Goal: Task Accomplishment & Management: Use online tool/utility

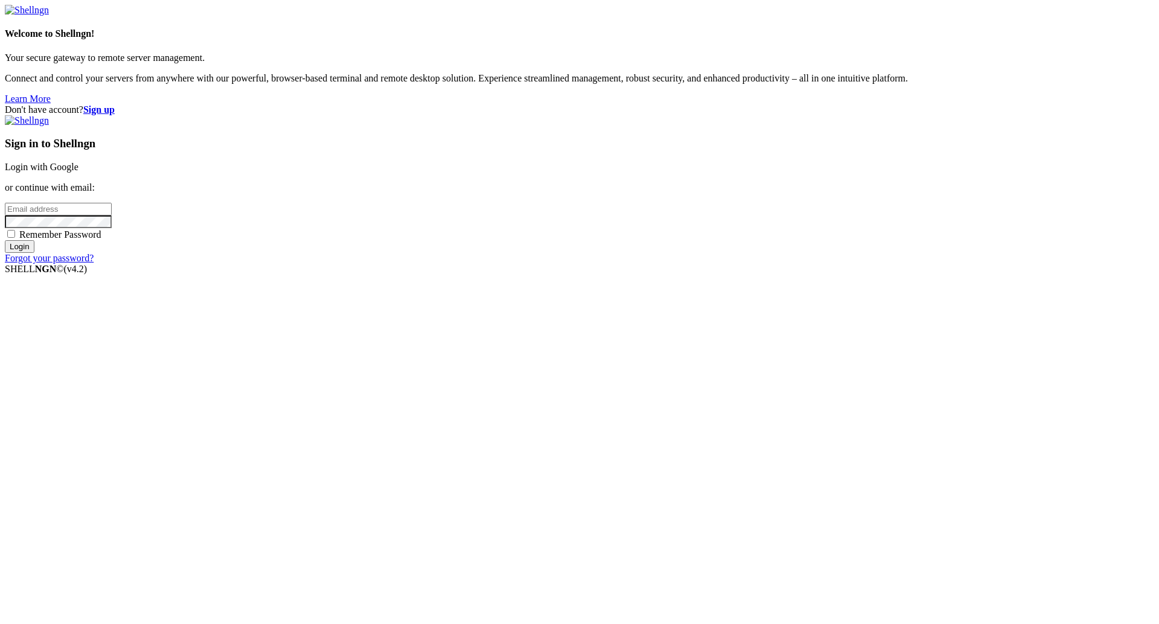
type input "[PERSON_NAME][EMAIL_ADDRESS][DOMAIN_NAME]"
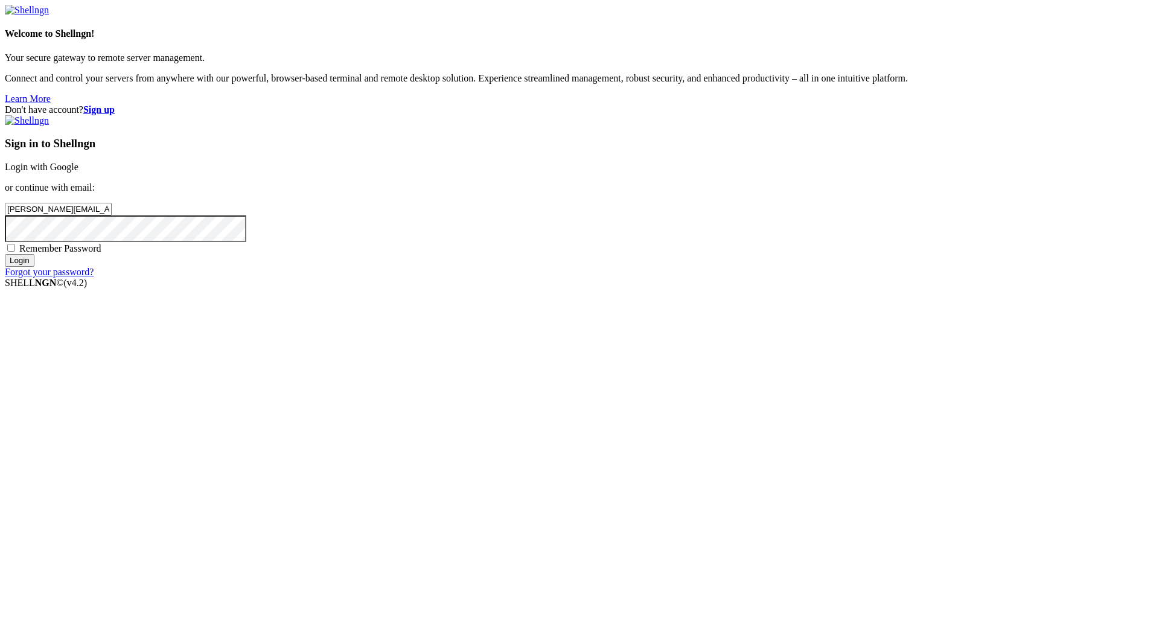
click at [34, 267] on input "Login" at bounding box center [20, 260] width 30 height 13
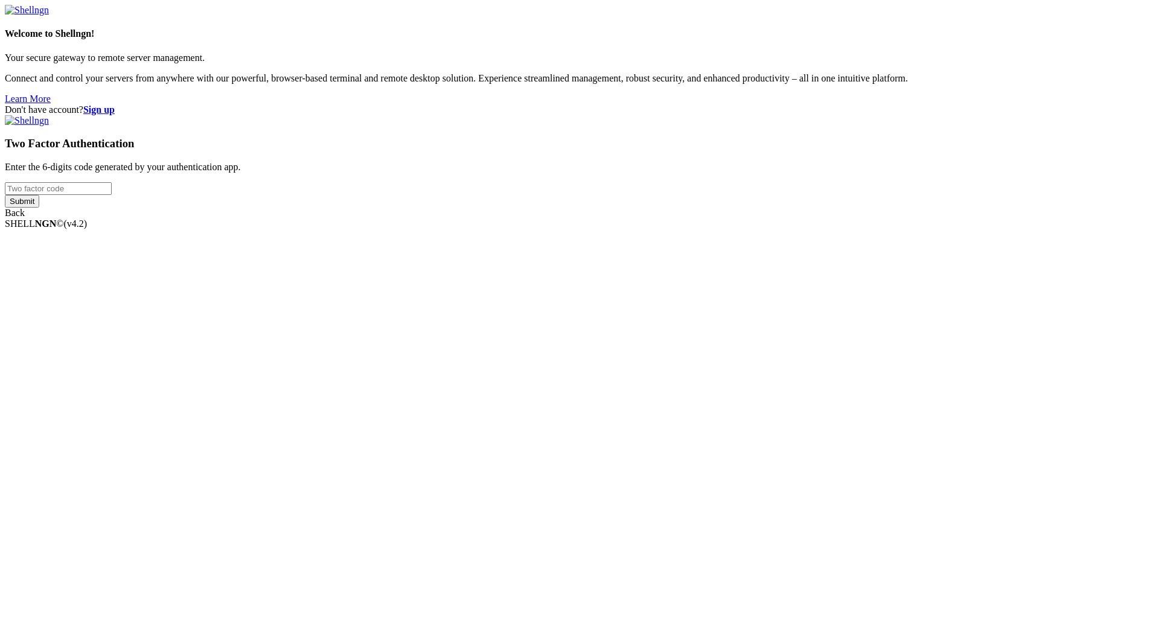
click at [746, 219] on div "Two Factor Authentication Enter the 6-digits code generated by your authenticat…" at bounding box center [579, 166] width 1149 height 103
click at [112, 195] on input "number" at bounding box center [58, 188] width 107 height 13
paste input "670362"
type input "670362"
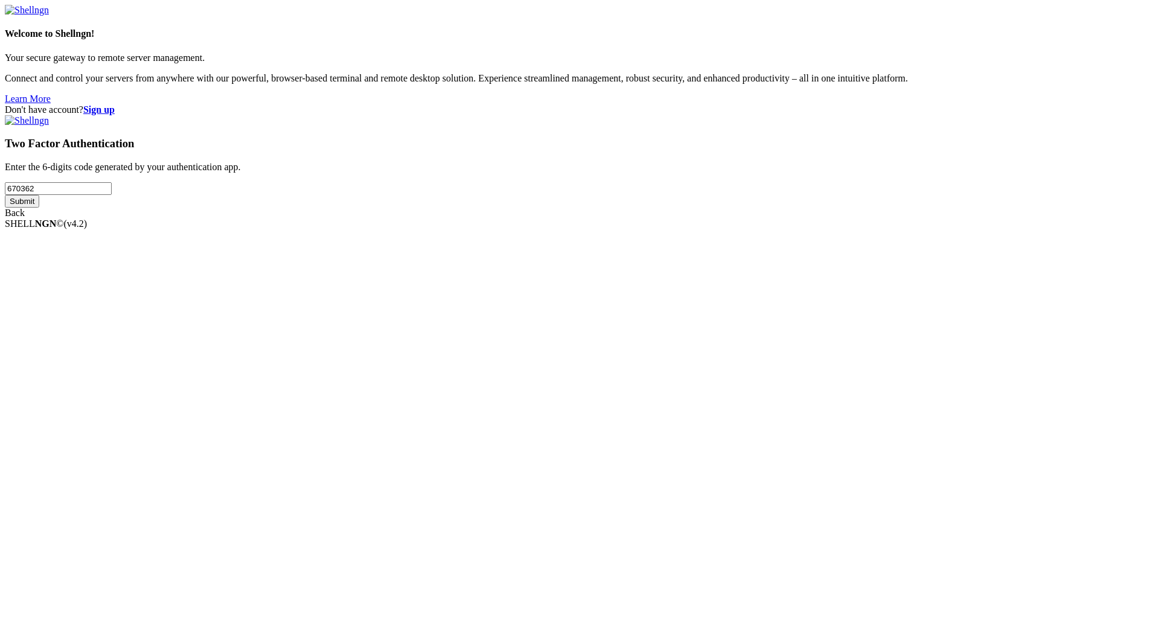
click at [39, 208] on input "Submit" at bounding box center [22, 201] width 34 height 13
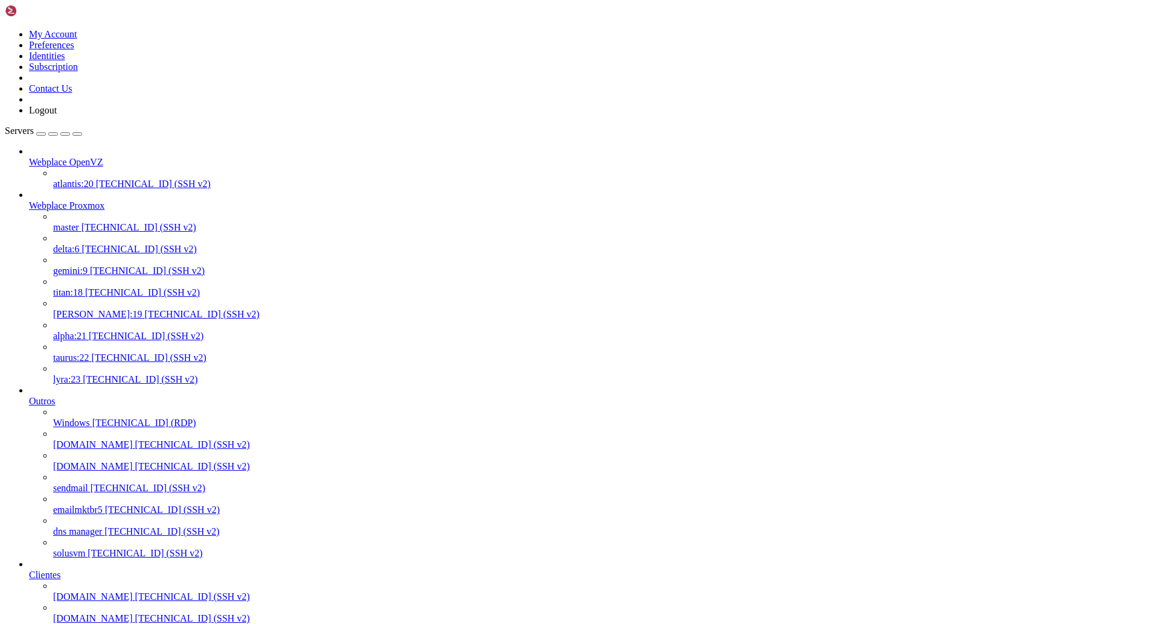
click at [91, 309] on span "[PERSON_NAME]:19" at bounding box center [97, 314] width 89 height 10
drag, startPoint x: 399, startPoint y: 1875, endPoint x: 298, endPoint y: 1875, distance: 100.8
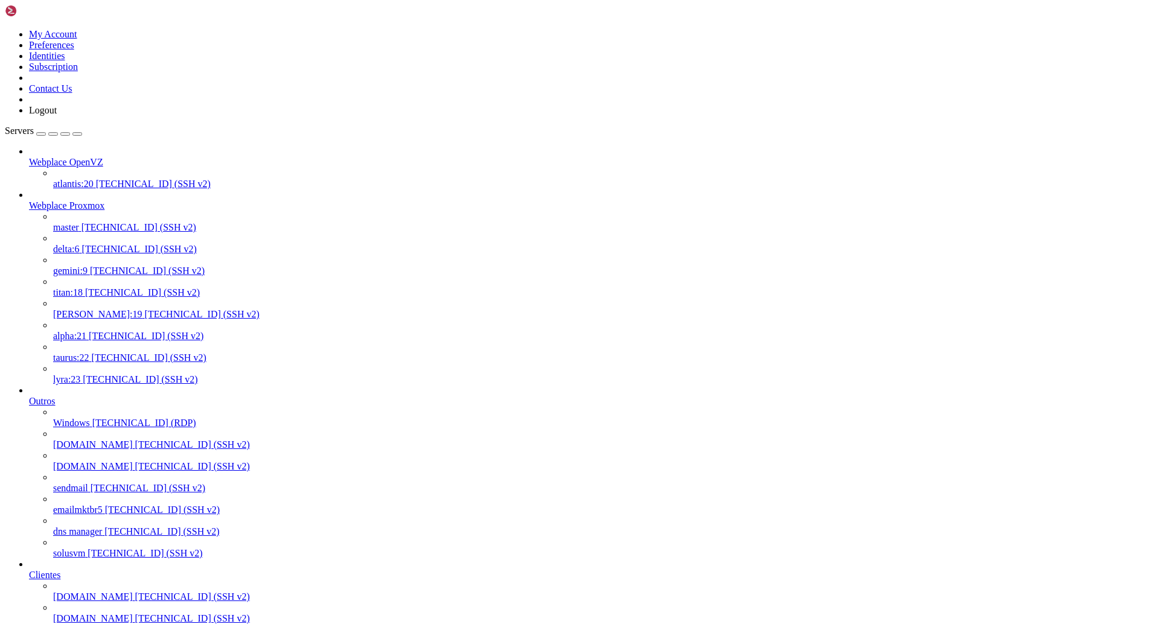
drag, startPoint x: 395, startPoint y: 1868, endPoint x: 300, endPoint y: 1870, distance: 95.4
copy x-row "[DOMAIN_NAME]"
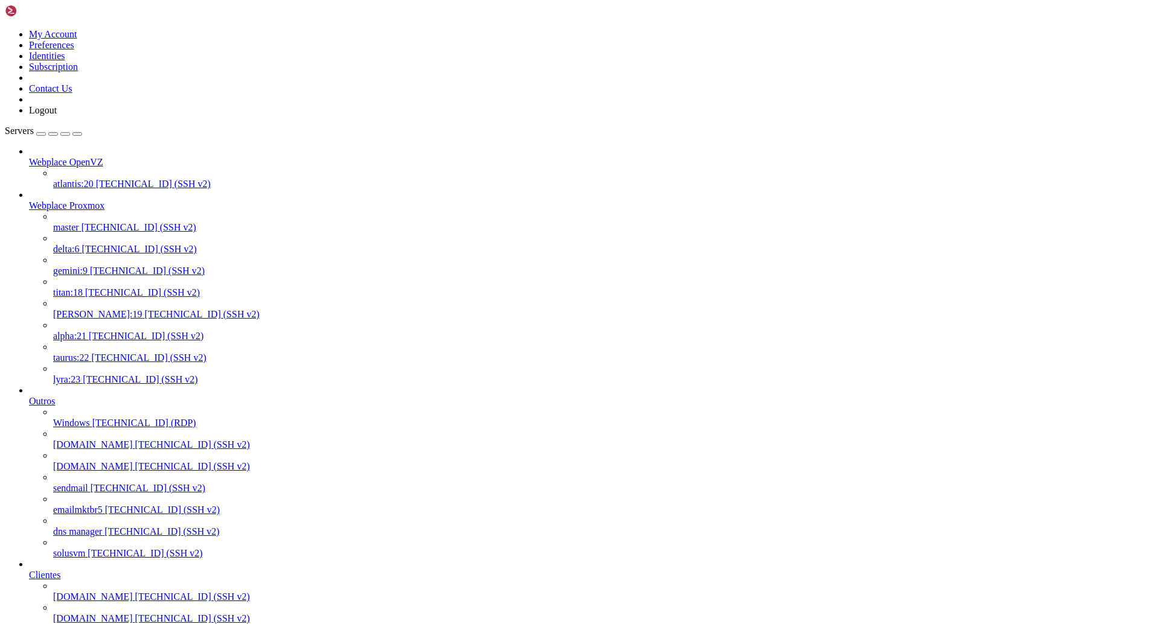
drag, startPoint x: 335, startPoint y: 1889, endPoint x: 219, endPoint y: 1892, distance: 115.9
copy x-row "[EMAIL_ADDRESS][DOMAIN_NAME]"
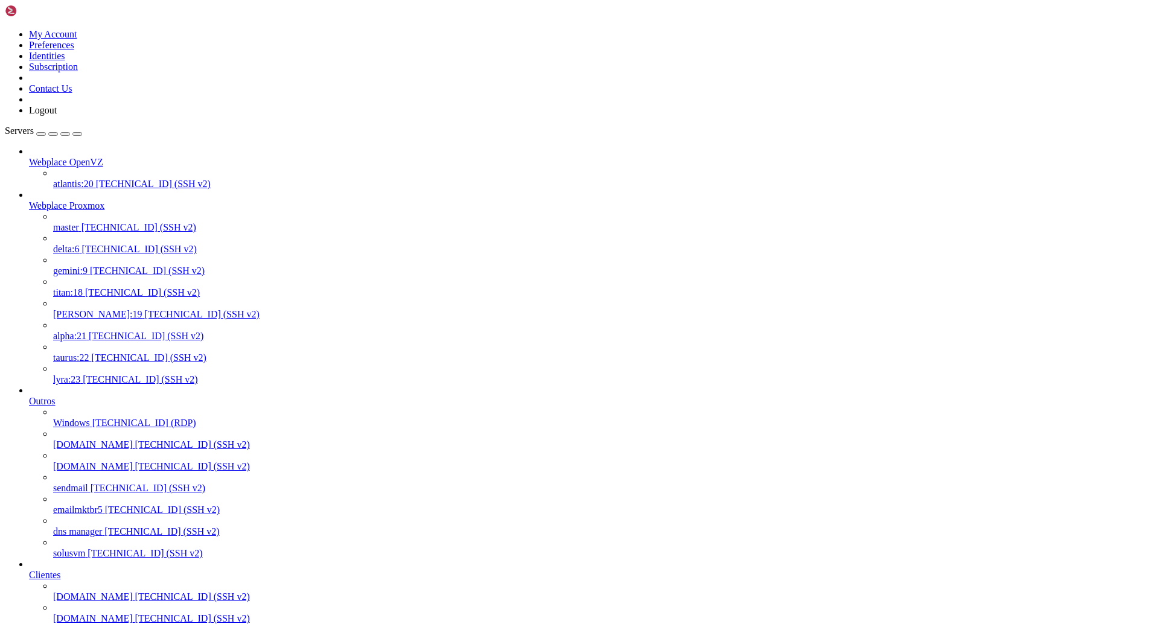
scroll to position [16614, 0]
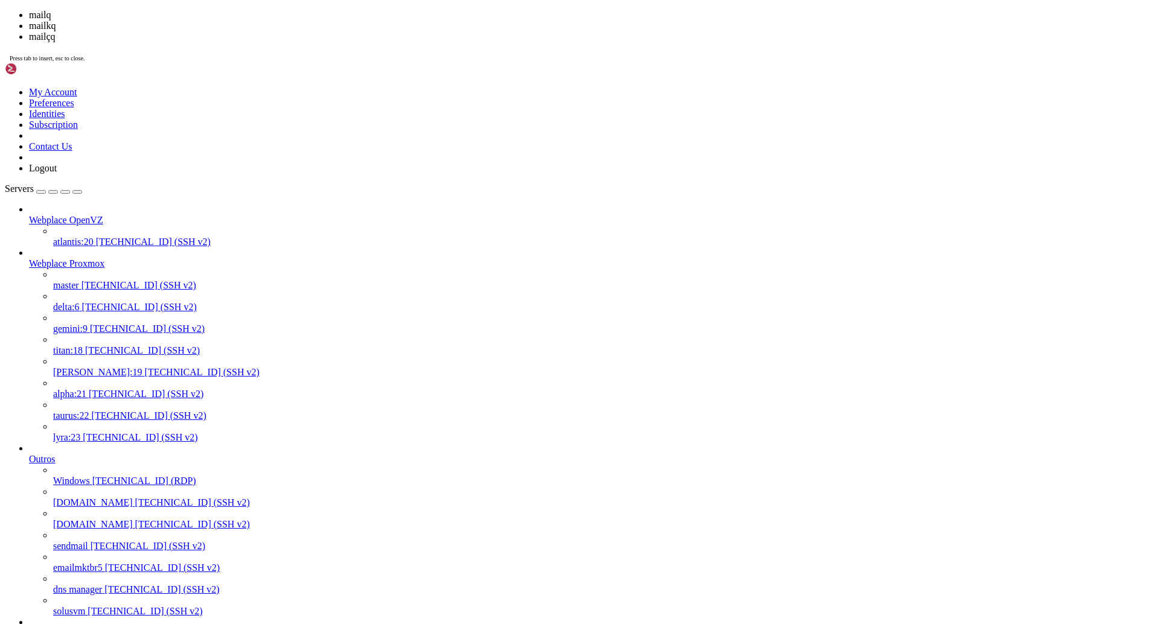
scroll to position [28969, 0]
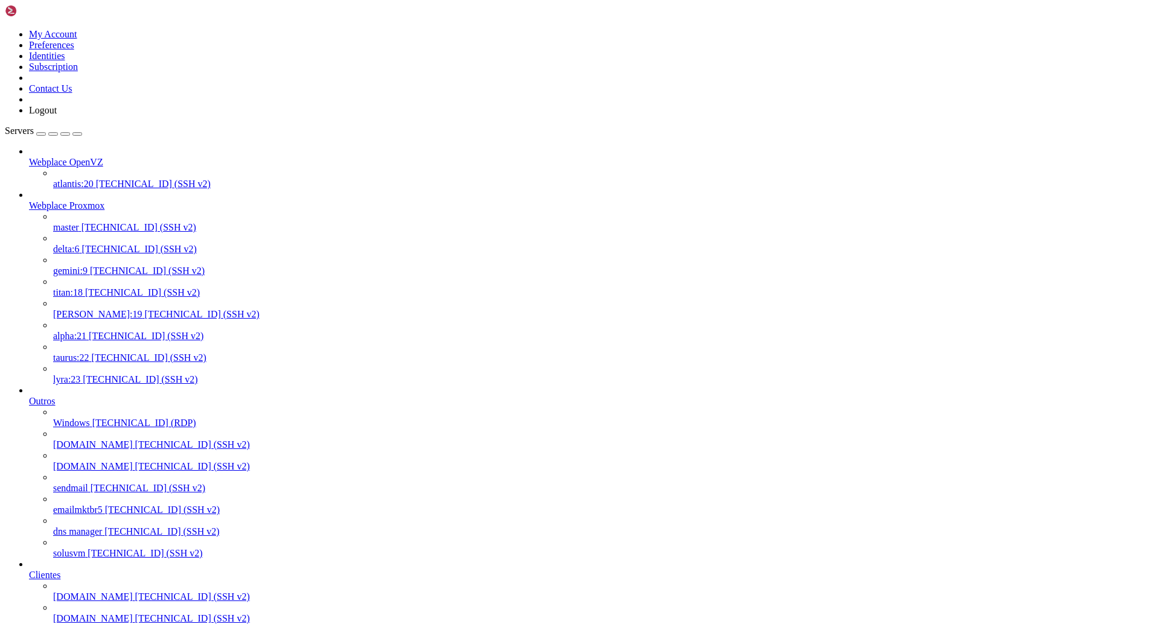
drag, startPoint x: 358, startPoint y: 2186, endPoint x: 272, endPoint y: 2196, distance: 86.9
drag, startPoint x: 341, startPoint y: 2195, endPoint x: 223, endPoint y: 2199, distance: 117.8
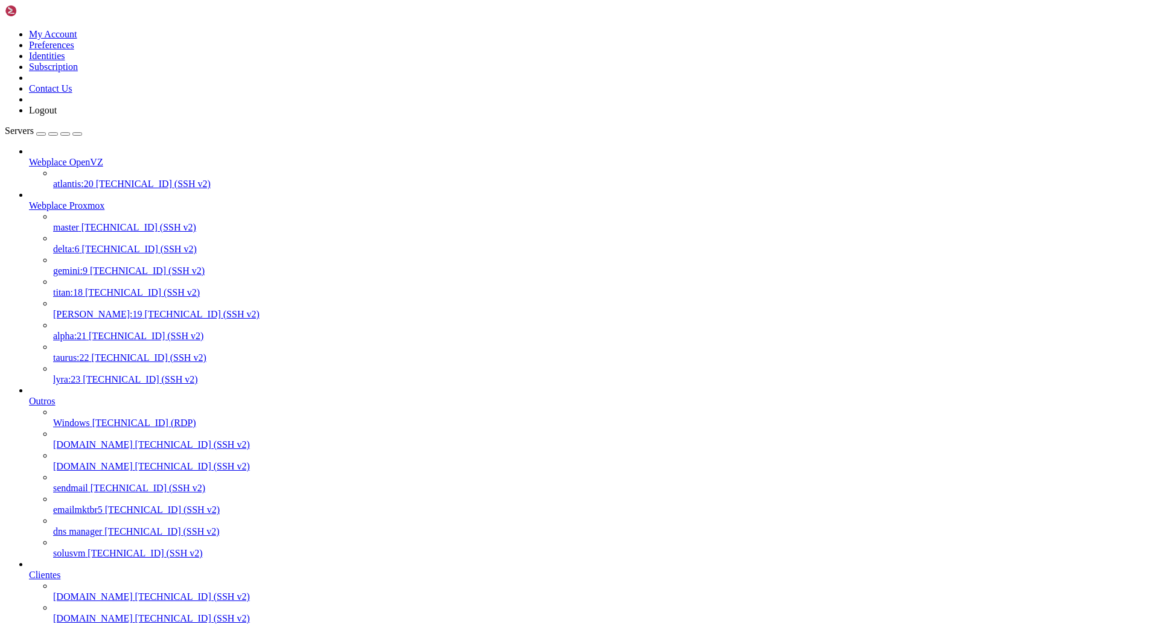
copy x-row "[PERSON_NAME][EMAIL_ADDRESS][DOMAIN_NAME]"
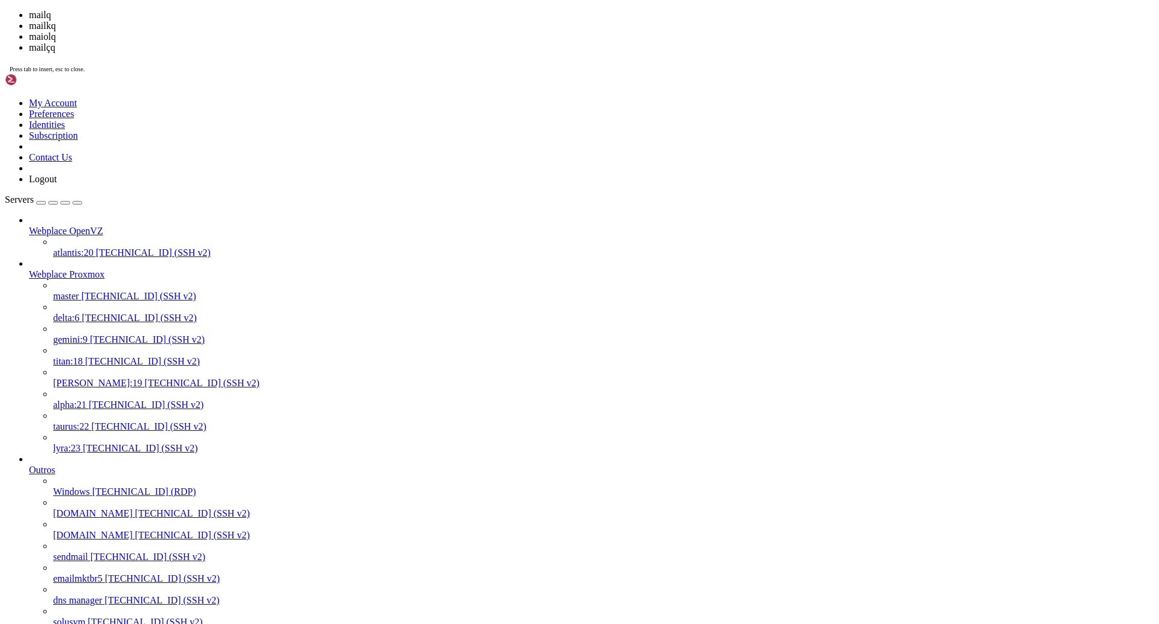
scroll to position [29827, 0]
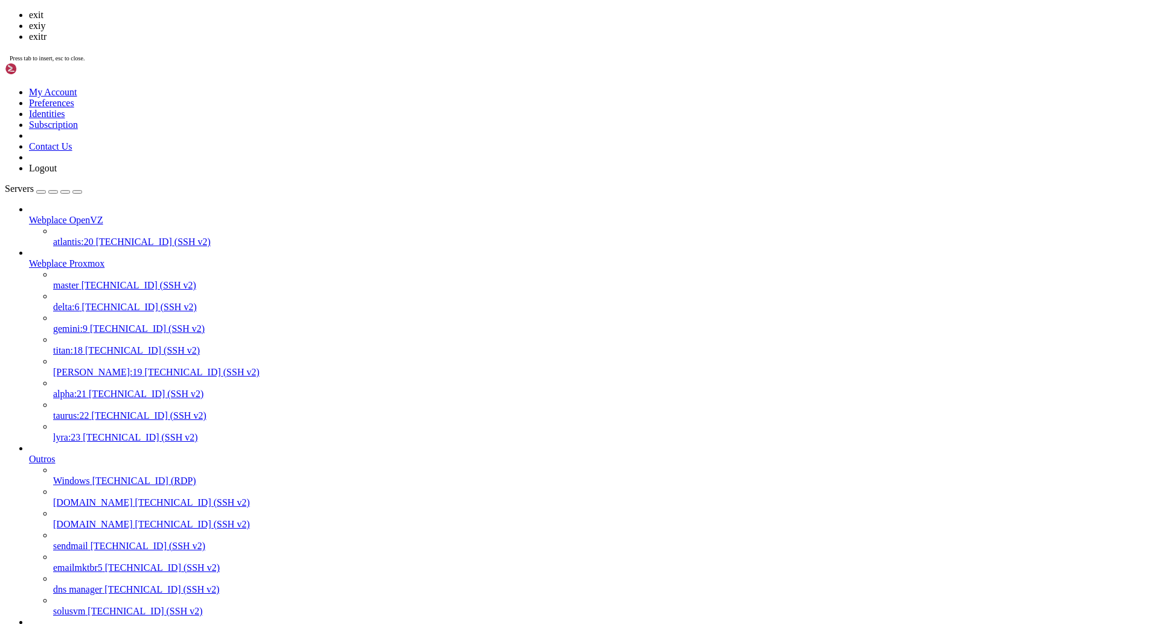
scroll to position [29849, 0]
